Goal: Ask a question

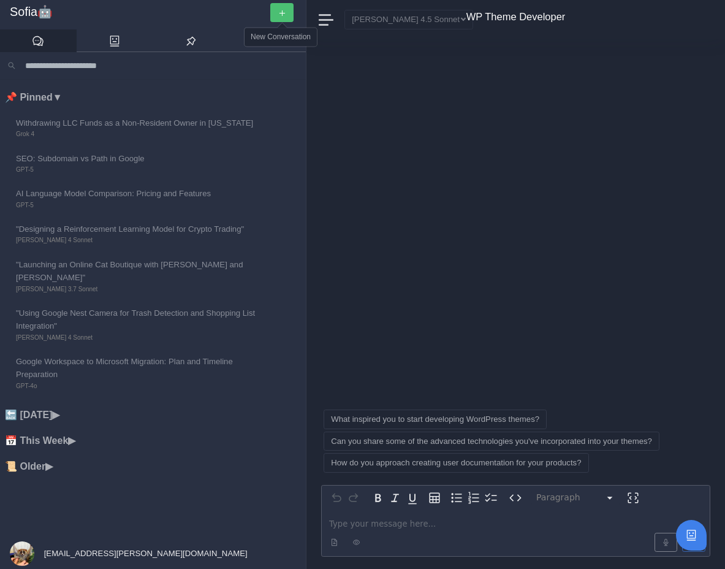
click at [279, 15] on icon "button" at bounding box center [282, 13] width 8 height 8
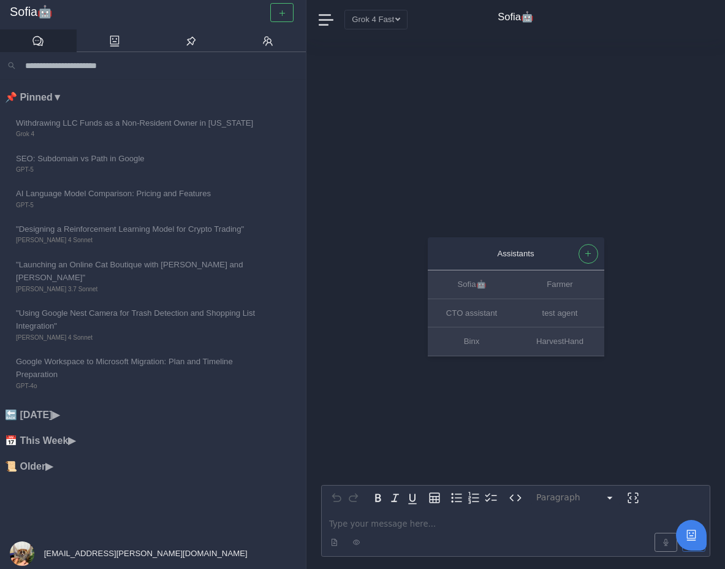
click at [393, 520] on p "editable markdown" at bounding box center [515, 523] width 373 height 13
click at [384, 16] on button "Grok 4 Fast" at bounding box center [375, 19] width 63 height 19
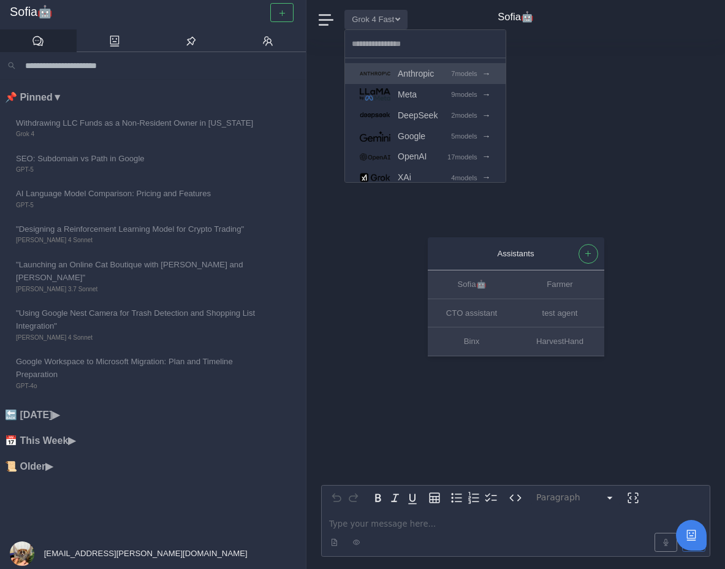
click at [431, 70] on span "Anthropic" at bounding box center [416, 74] width 36 height 14
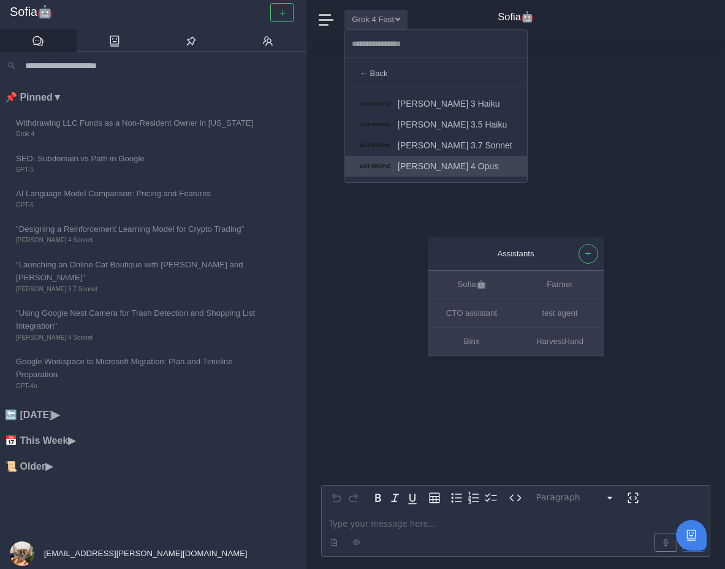
scroll to position [62, 0]
click at [424, 162] on span "[PERSON_NAME] 4.5 Sonnet" at bounding box center [455, 167] width 115 height 14
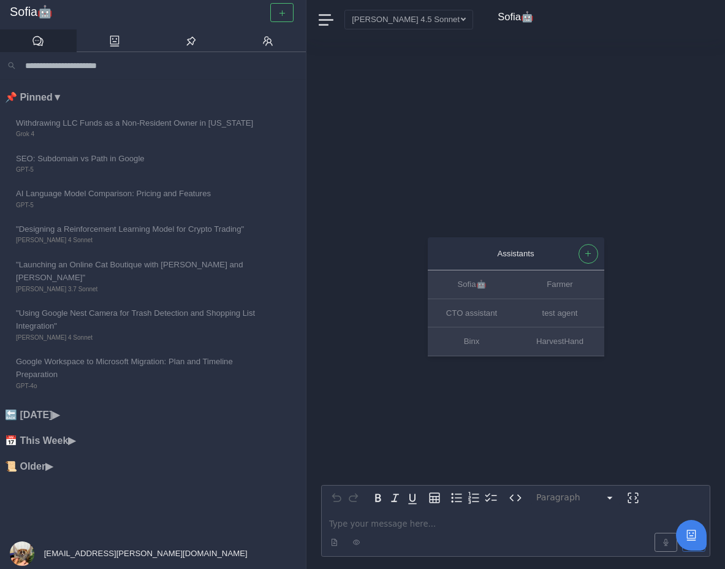
click at [368, 526] on p "editable markdown" at bounding box center [515, 523] width 373 height 13
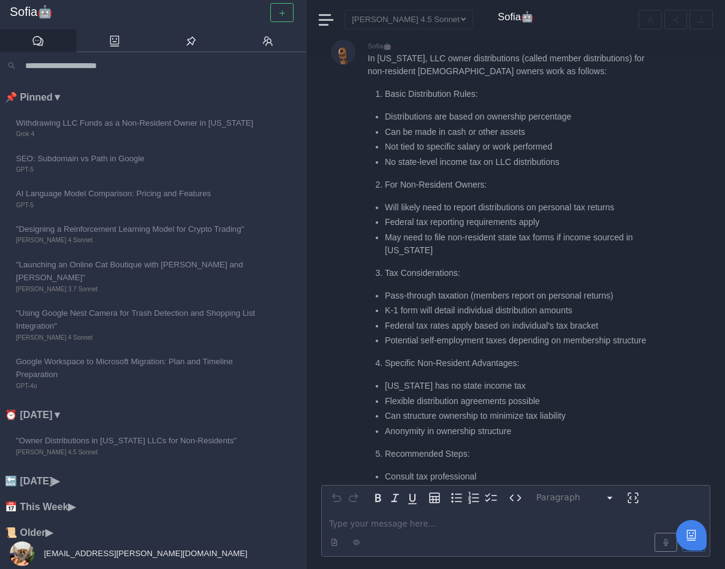
scroll to position [-64, 0]
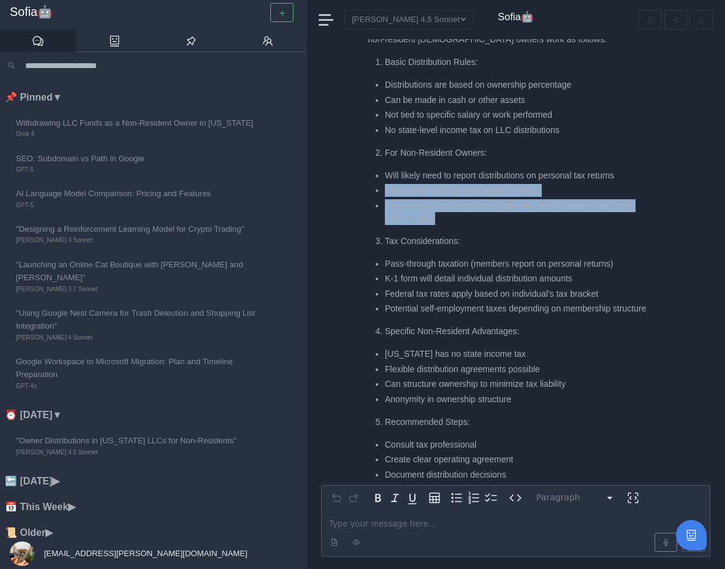
drag, startPoint x: 439, startPoint y: 225, endPoint x: 374, endPoint y: 195, distance: 71.3
click at [374, 195] on div "In Wyoming, LLC owner distributions (called member distributions) for non-resid…" at bounding box center [513, 275] width 291 height 511
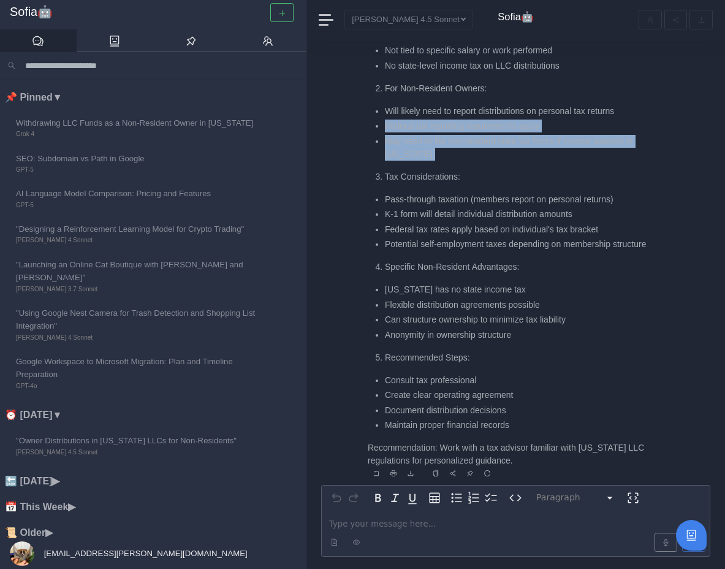
click at [385, 172] on li "Tax Considerations:" at bounding box center [522, 176] width 274 height 13
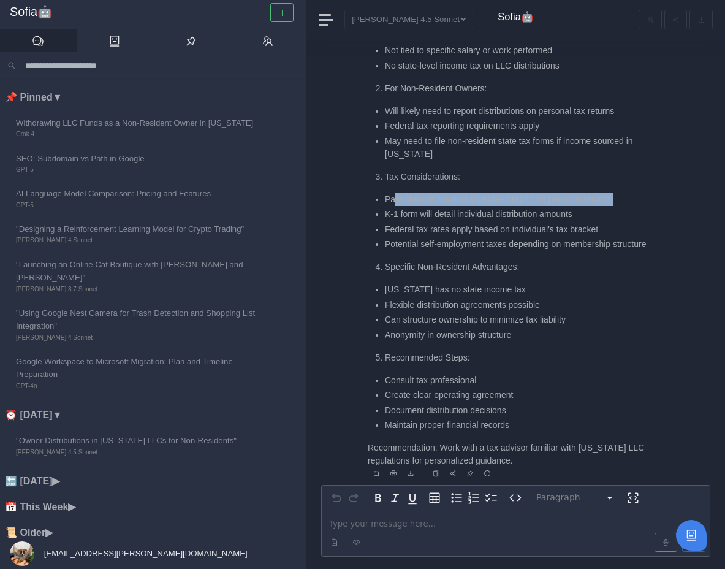
drag, startPoint x: 393, startPoint y: 203, endPoint x: 635, endPoint y: 196, distance: 242.8
click at [635, 196] on li "Pass-through taxation (members report on personal returns)" at bounding box center [522, 199] width 274 height 13
drag, startPoint x: 632, startPoint y: 202, endPoint x: 385, endPoint y: 201, distance: 246.4
click at [385, 201] on li "Pass-through taxation (members report on personal returns)" at bounding box center [522, 199] width 274 height 13
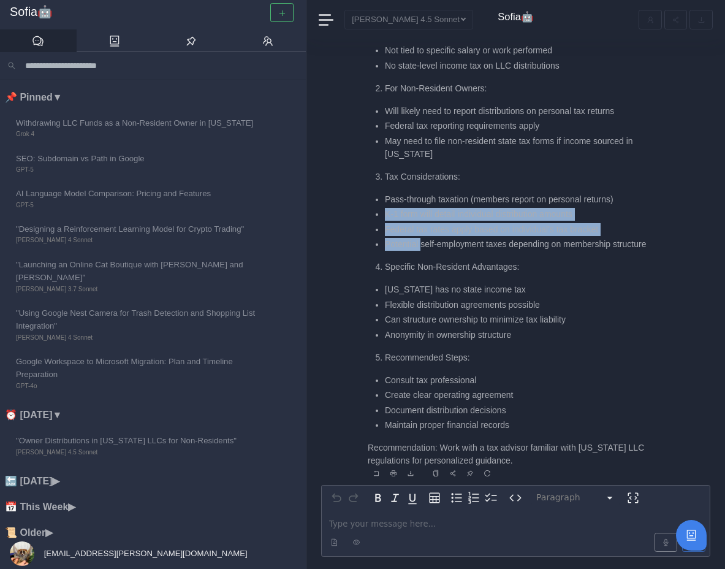
drag, startPoint x: 384, startPoint y: 212, endPoint x: 423, endPoint y: 243, distance: 50.3
click at [423, 243] on ul "Pass-through taxation (members report on personal returns) K-1 form will detail…" at bounding box center [513, 222] width 291 height 58
click at [423, 243] on li "Potential self-employment taxes depending on membership structure" at bounding box center [522, 244] width 274 height 13
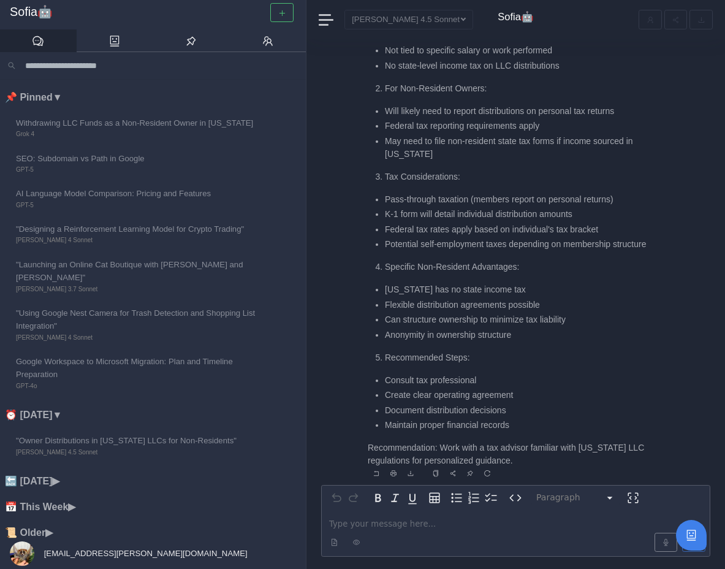
scroll to position [1, 0]
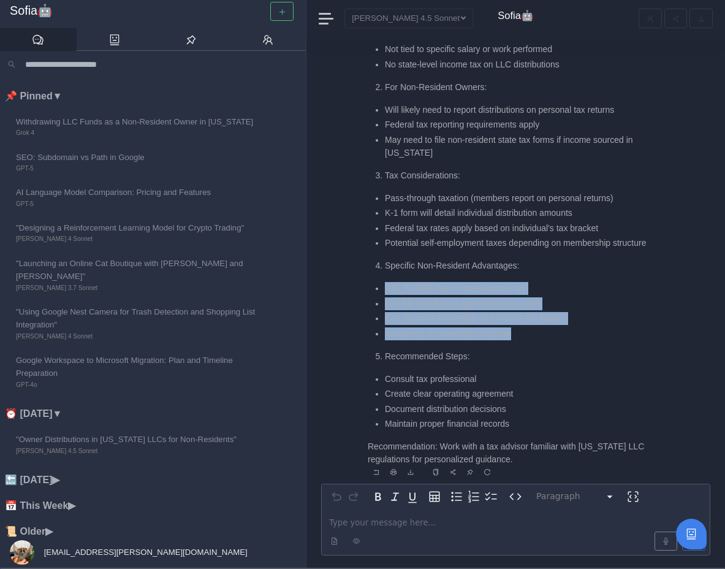
drag, startPoint x: 380, startPoint y: 292, endPoint x: 528, endPoint y: 333, distance: 153.9
click at [528, 333] on ul "Wyoming has no state income tax Flexible distribution agreements possible Can s…" at bounding box center [513, 311] width 291 height 58
click at [528, 333] on li "Anonymity in ownership structure" at bounding box center [522, 333] width 274 height 13
drag, startPoint x: 530, startPoint y: 333, endPoint x: 375, endPoint y: 289, distance: 161.2
click at [375, 290] on ul "Wyoming has no state income tax Flexible distribution agreements possible Can s…" at bounding box center [513, 311] width 291 height 58
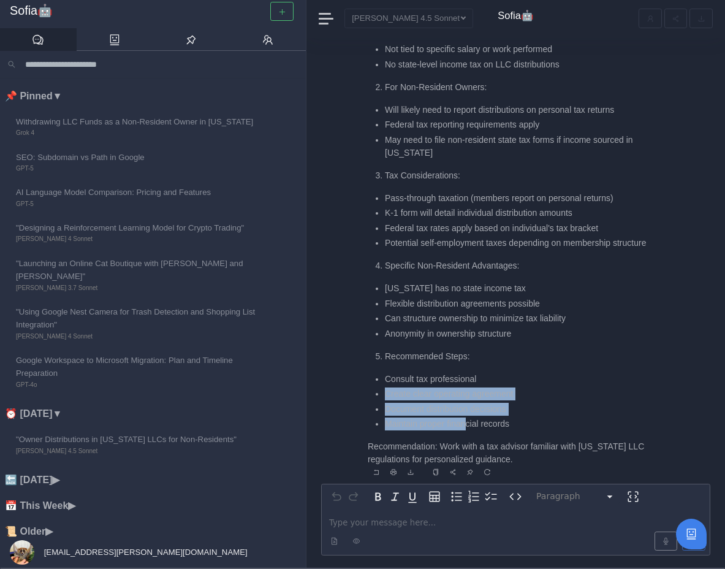
drag, startPoint x: 383, startPoint y: 395, endPoint x: 468, endPoint y: 420, distance: 88.8
click at [468, 420] on ul "Consult tax professional Create clear operating agreement Document distribution…" at bounding box center [513, 402] width 291 height 58
click at [468, 420] on li "Maintain proper financial records" at bounding box center [522, 423] width 274 height 13
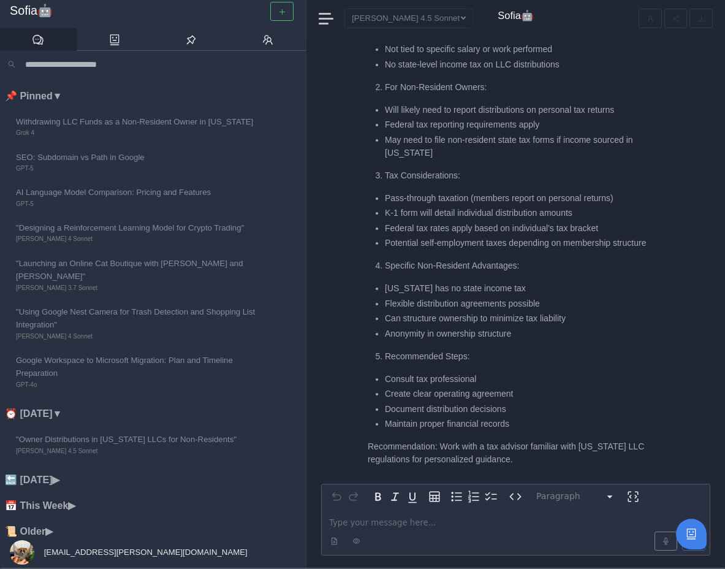
click at [401, 517] on p "editable markdown" at bounding box center [515, 522] width 373 height 13
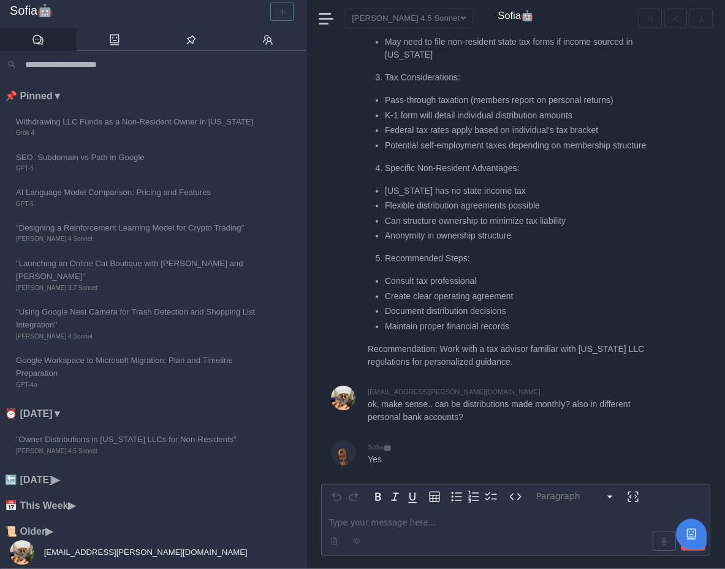
scroll to position [0, 0]
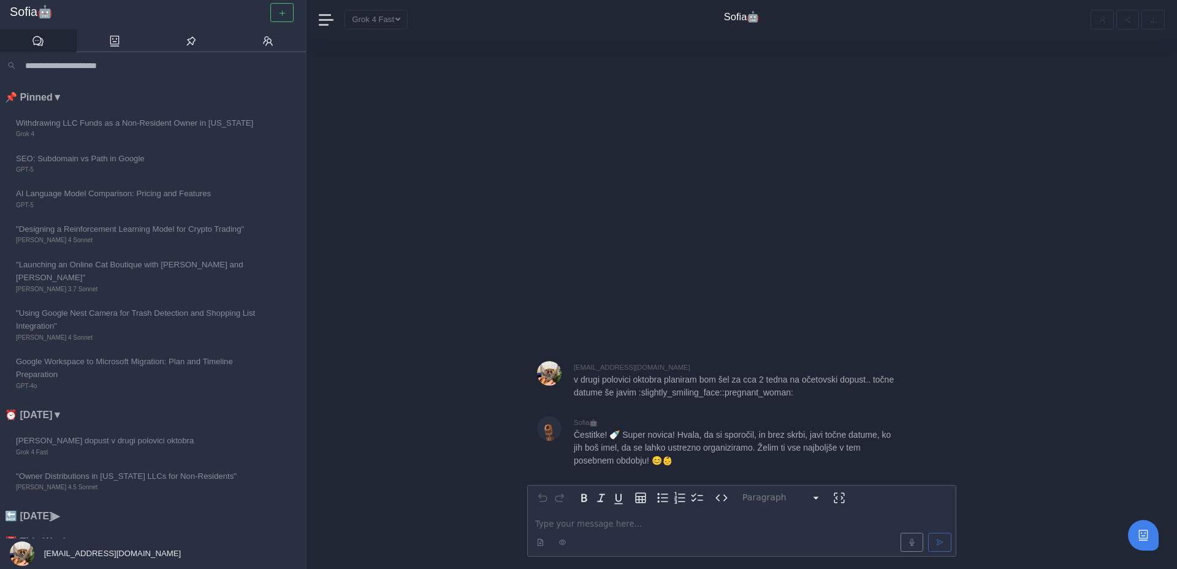
click at [712, 237] on div "Paragraph ********* ***** ********* ********* ********* ********* ********* ***…" at bounding box center [741, 303] width 429 height 529
click at [550, 270] on div "Paragraph ********* ***** ********* ********* ********* ********* ********* ***…" at bounding box center [741, 303] width 429 height 529
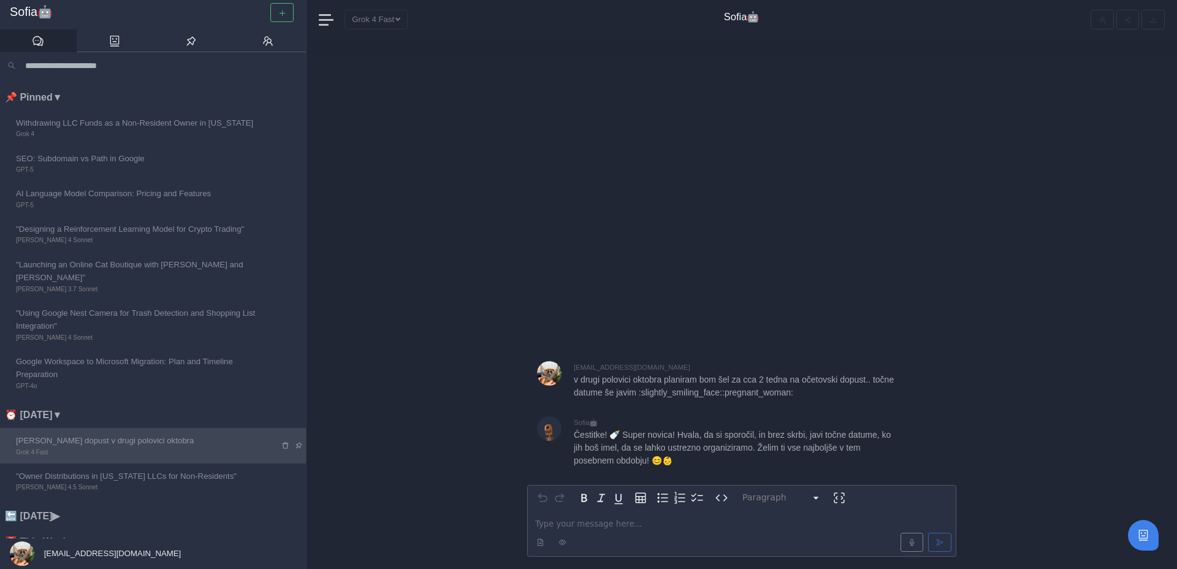
click at [287, 441] on icon at bounding box center [285, 445] width 8 height 8
